Goal: Information Seeking & Learning: Learn about a topic

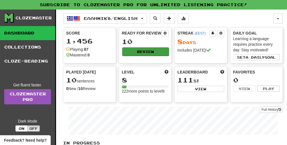
click at [139, 51] on button "Review" at bounding box center [145, 51] width 47 height 8
select select "**"
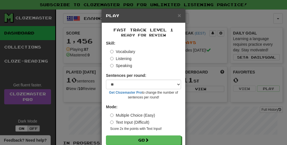
click at [133, 58] on div "Listening" at bounding box center [145, 59] width 71 height 6
click at [125, 57] on label "Listening" at bounding box center [120, 59] width 21 height 6
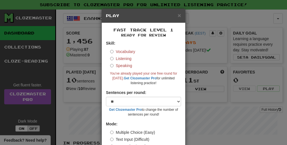
click at [212, 35] on div "× Play Fast Track Level 1 Ready for Review Skill: Vocabulary Listening Speaking…" at bounding box center [143, 72] width 287 height 145
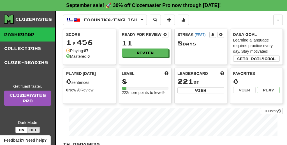
click at [144, 58] on div "Ready for Review 11 Review" at bounding box center [145, 44] width 52 height 31
click at [142, 51] on button "Review" at bounding box center [145, 53] width 47 height 8
select select "**"
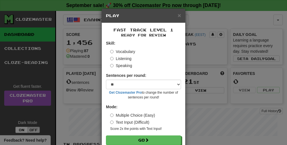
click at [120, 58] on label "Listening" at bounding box center [120, 59] width 21 height 6
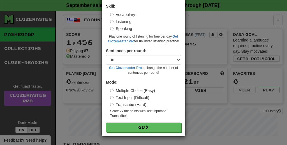
scroll to position [36, 0]
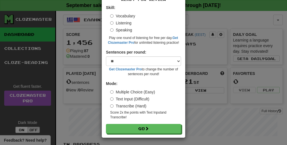
click at [154, 125] on button "Go" at bounding box center [143, 129] width 75 height 10
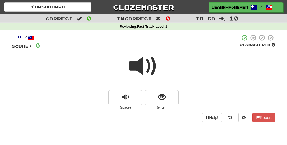
click at [142, 77] on span at bounding box center [144, 66] width 28 height 28
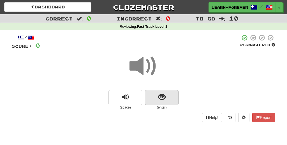
click at [162, 96] on span "show sentence" at bounding box center [162, 97] width 8 height 8
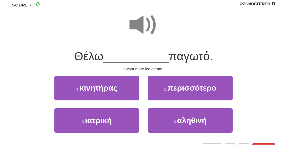
scroll to position [44, 0]
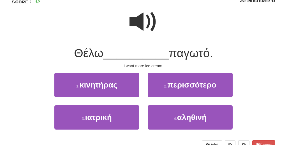
click at [143, 26] on span at bounding box center [144, 22] width 28 height 28
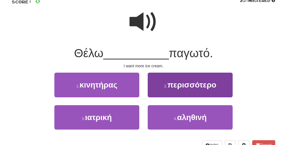
click at [163, 93] on button "2 . περισσότερο" at bounding box center [190, 85] width 85 height 24
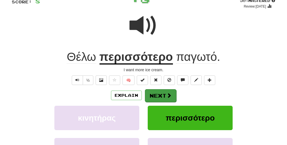
click at [169, 100] on button "Next" at bounding box center [160, 95] width 31 height 13
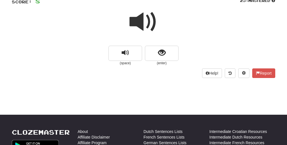
click at [164, 61] on small "(enter)" at bounding box center [162, 63] width 34 height 5
click at [162, 52] on span "show sentence" at bounding box center [162, 53] width 8 height 8
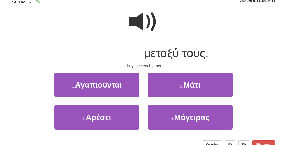
click at [147, 24] on span at bounding box center [144, 22] width 28 height 28
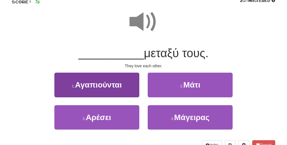
click at [123, 87] on button "1 . Αγαπιούνται" at bounding box center [96, 85] width 85 height 24
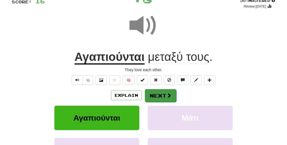
click at [163, 97] on button "Next" at bounding box center [160, 95] width 31 height 13
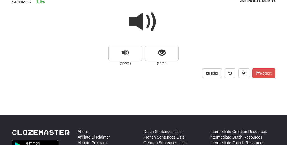
click at [165, 62] on small "(enter)" at bounding box center [162, 63] width 34 height 5
click at [163, 56] on span "show sentence" at bounding box center [162, 53] width 8 height 8
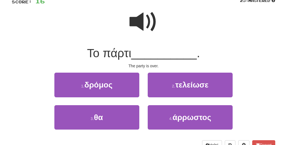
click at [149, 32] on span at bounding box center [144, 22] width 28 height 28
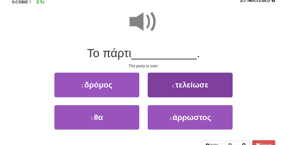
click at [170, 88] on button "2 . τελείωσε" at bounding box center [190, 85] width 85 height 24
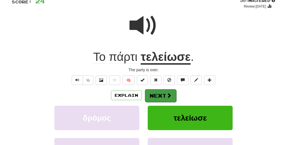
click at [163, 94] on button "Next" at bounding box center [160, 95] width 31 height 13
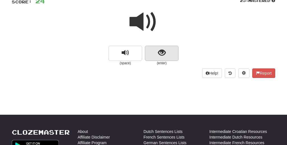
click at [158, 50] on span "show sentence" at bounding box center [162, 53] width 8 height 8
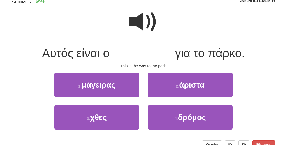
click at [144, 18] on span at bounding box center [144, 22] width 28 height 28
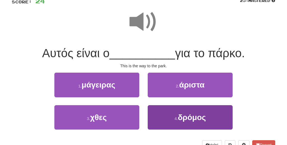
click at [179, 107] on button "4 . δρόμος" at bounding box center [190, 117] width 85 height 24
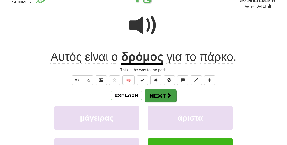
click at [163, 94] on button "Next" at bounding box center [160, 95] width 31 height 13
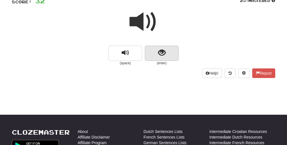
click at [154, 53] on button "show sentence" at bounding box center [162, 53] width 34 height 15
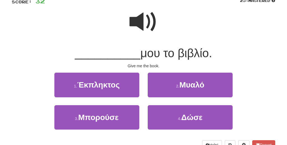
click at [148, 21] on span at bounding box center [144, 22] width 28 height 28
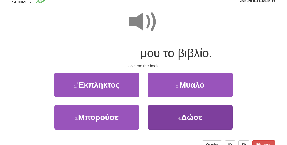
click at [181, 110] on button "4 . Δώσε" at bounding box center [190, 117] width 85 height 24
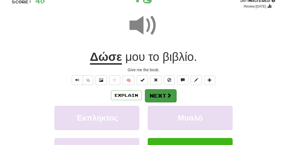
click at [165, 93] on button "Next" at bounding box center [160, 95] width 31 height 13
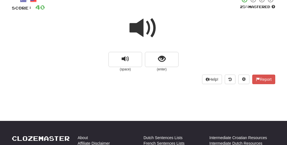
scroll to position [39, 0]
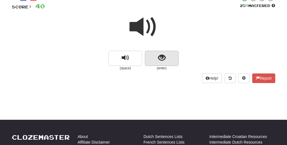
click at [155, 59] on button "show sentence" at bounding box center [162, 58] width 34 height 15
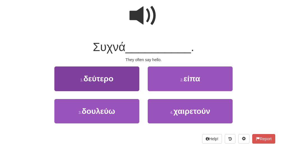
scroll to position [54, 0]
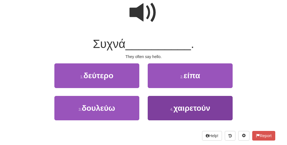
click at [165, 104] on button "4 . χαιρετούν" at bounding box center [190, 108] width 85 height 24
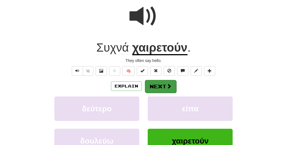
click at [151, 81] on button "Next" at bounding box center [160, 86] width 31 height 13
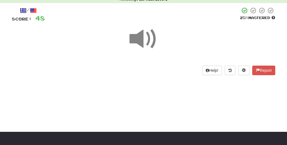
scroll to position [27, 0]
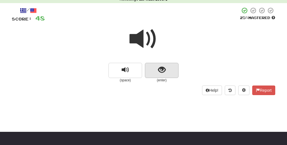
click at [161, 72] on span "show sentence" at bounding box center [162, 70] width 8 height 8
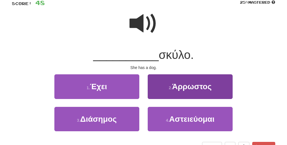
scroll to position [44, 0]
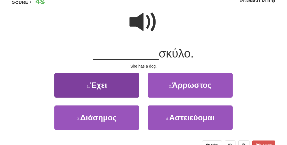
click at [121, 89] on button "1 . Έχει" at bounding box center [96, 85] width 85 height 24
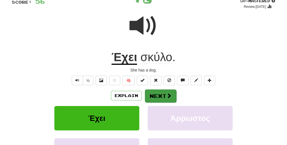
click at [159, 99] on button "Next" at bounding box center [160, 95] width 31 height 13
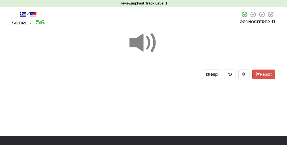
scroll to position [26, 0]
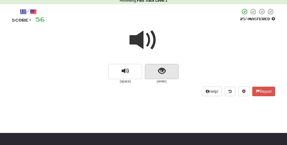
click at [153, 71] on button "show sentence" at bounding box center [162, 71] width 34 height 15
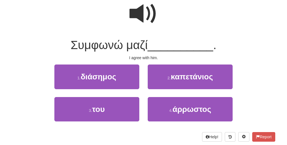
scroll to position [55, 0]
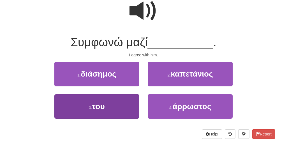
click at [111, 109] on button "3 . του" at bounding box center [96, 106] width 85 height 24
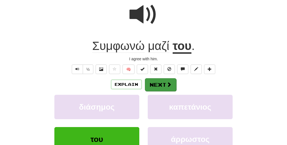
click at [165, 85] on button "Next" at bounding box center [160, 84] width 31 height 13
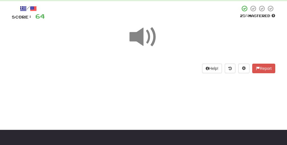
scroll to position [30, 0]
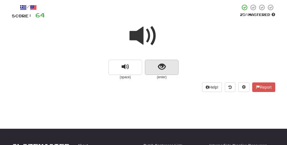
click at [153, 64] on button "show sentence" at bounding box center [162, 67] width 34 height 15
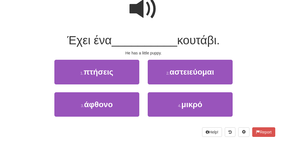
scroll to position [58, 0]
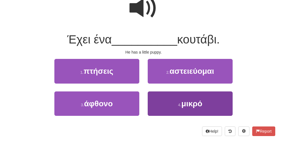
click at [179, 100] on button "4 . μικρό" at bounding box center [190, 103] width 85 height 24
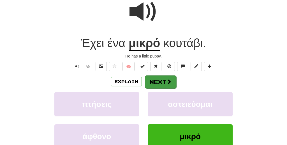
click at [165, 79] on button "Next" at bounding box center [160, 81] width 31 height 13
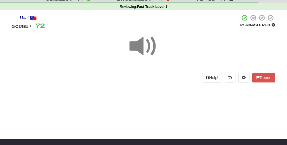
scroll to position [7, 0]
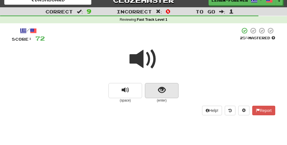
click at [168, 92] on button "show sentence" at bounding box center [162, 90] width 34 height 15
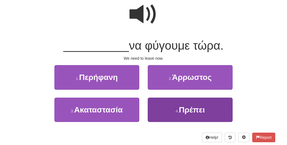
scroll to position [53, 0]
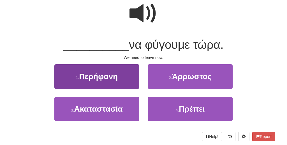
click at [130, 86] on button "1 . Περήφανη" at bounding box center [96, 76] width 85 height 24
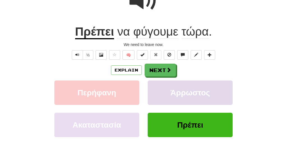
scroll to position [70, 0]
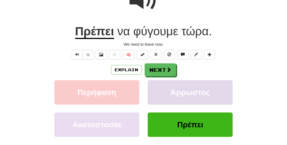
click at [162, 82] on button "Άρρωστος" at bounding box center [190, 92] width 85 height 24
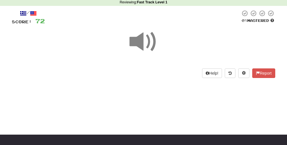
scroll to position [20, 0]
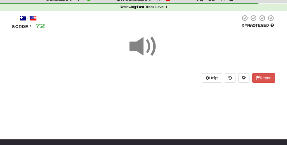
click at [151, 44] on span at bounding box center [144, 47] width 28 height 28
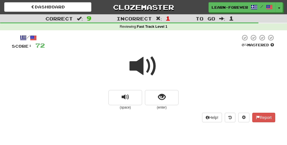
scroll to position [4, 0]
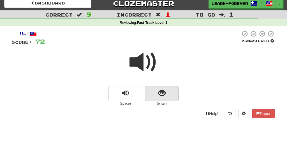
click at [155, 96] on button "show sentence" at bounding box center [162, 93] width 34 height 15
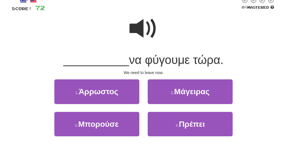
scroll to position [43, 0]
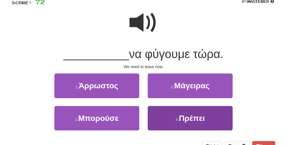
click at [162, 116] on button "4 . Πρέπει" at bounding box center [190, 118] width 85 height 24
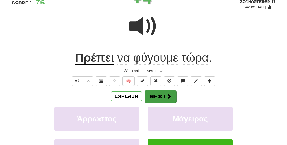
click at [153, 98] on button "Next" at bounding box center [160, 96] width 31 height 13
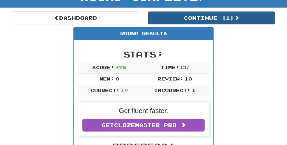
click at [180, 16] on button "Continue ( 1 )" at bounding box center [212, 18] width 128 height 13
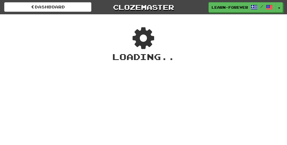
scroll to position [0, 0]
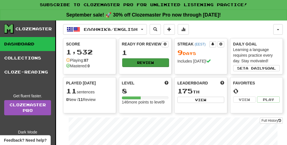
click at [133, 65] on button "Review" at bounding box center [145, 62] width 47 height 8
select select "**"
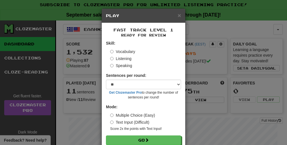
click at [125, 54] on label "Vocabulary" at bounding box center [122, 52] width 25 height 6
click at [124, 58] on label "Listening" at bounding box center [120, 59] width 21 height 6
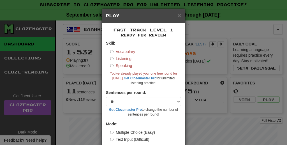
click at [123, 49] on label "Vocabulary" at bounding box center [122, 52] width 25 height 6
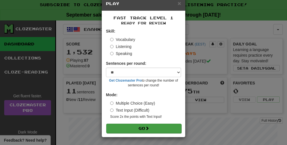
scroll to position [12, 0]
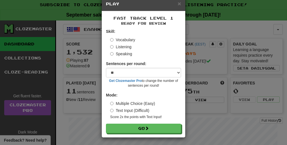
click at [190, 23] on div "× Play Fast Track Level 1 Ready for Review Skill: Vocabulary Listening Speaking…" at bounding box center [143, 72] width 287 height 145
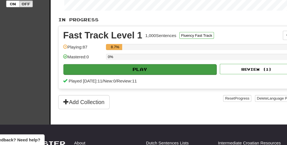
scroll to position [133, 0]
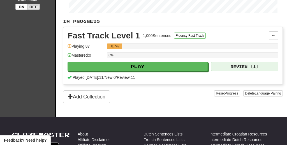
click at [223, 64] on button "Review ( 1 )" at bounding box center [244, 67] width 67 height 10
select select "**"
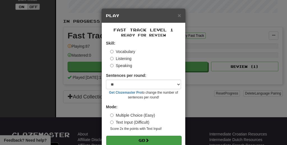
click at [143, 141] on button "Go" at bounding box center [143, 141] width 75 height 10
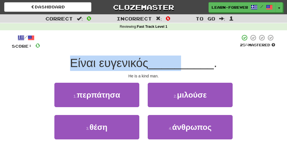
drag, startPoint x: 71, startPoint y: 63, endPoint x: 187, endPoint y: 65, distance: 115.9
click at [186, 65] on div "Είναι ευγενικός __________ ." at bounding box center [144, 63] width 264 height 15
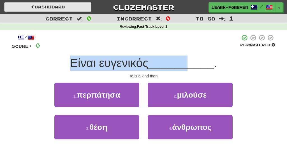
click at [80, 8] on link "Dashboard" at bounding box center [47, 7] width 87 height 10
